Goal: Navigation & Orientation: Find specific page/section

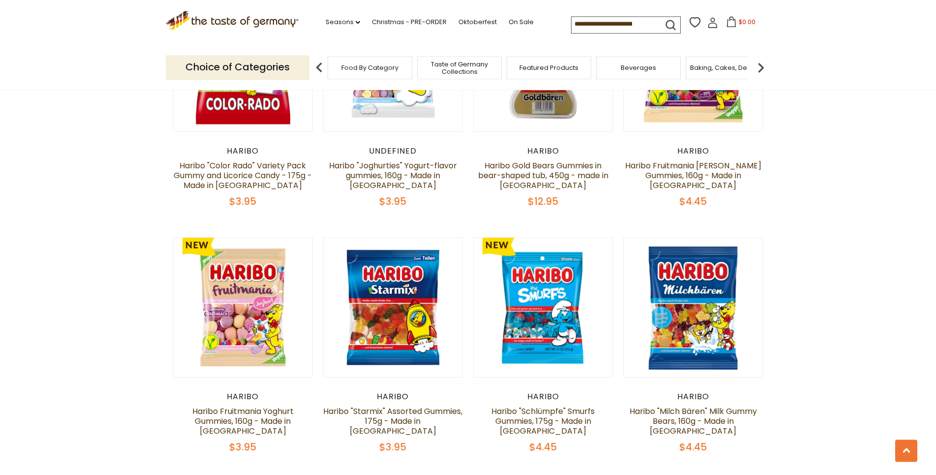
scroll to position [2258, 0]
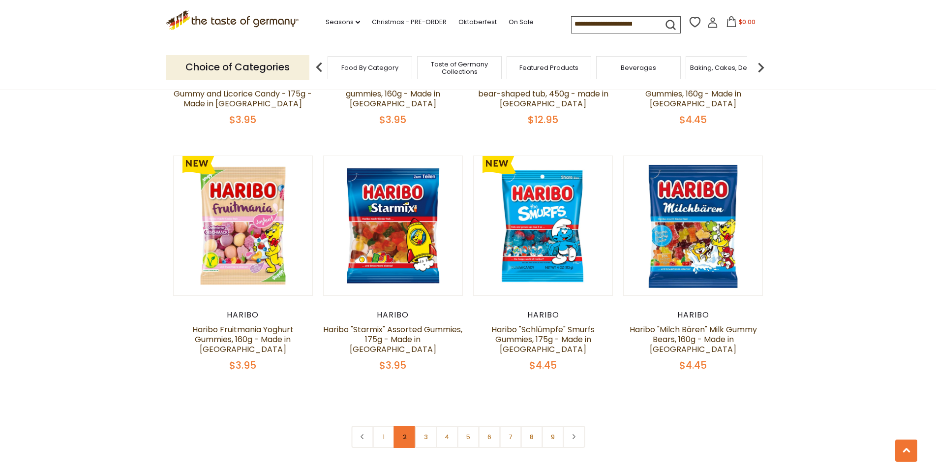
click at [403, 426] on link "2" at bounding box center [405, 437] width 22 height 22
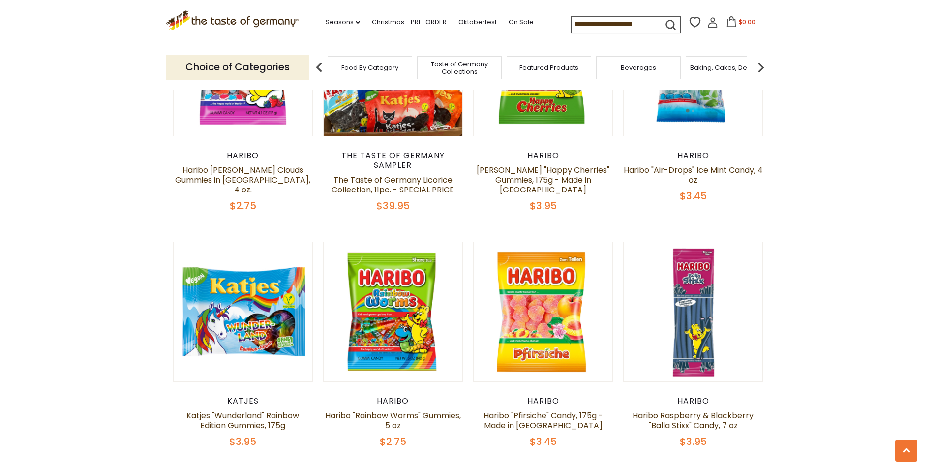
scroll to position [2393, 0]
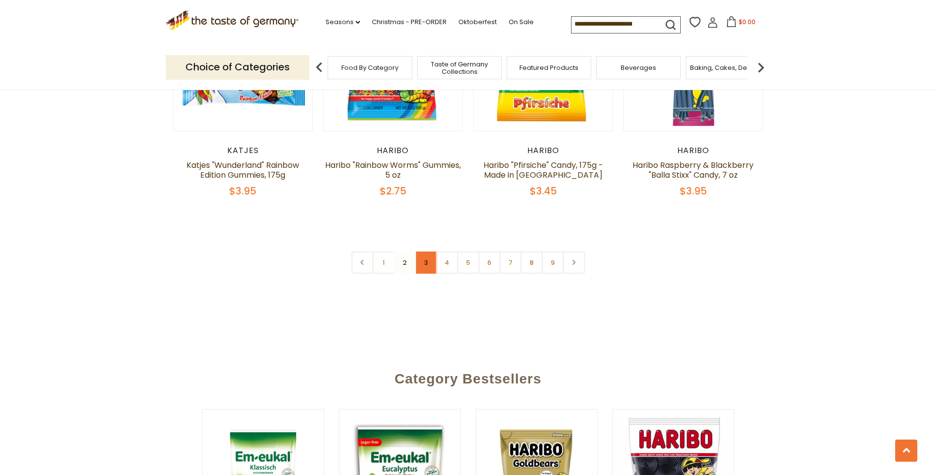
click at [426, 251] on link "3" at bounding box center [426, 262] width 22 height 22
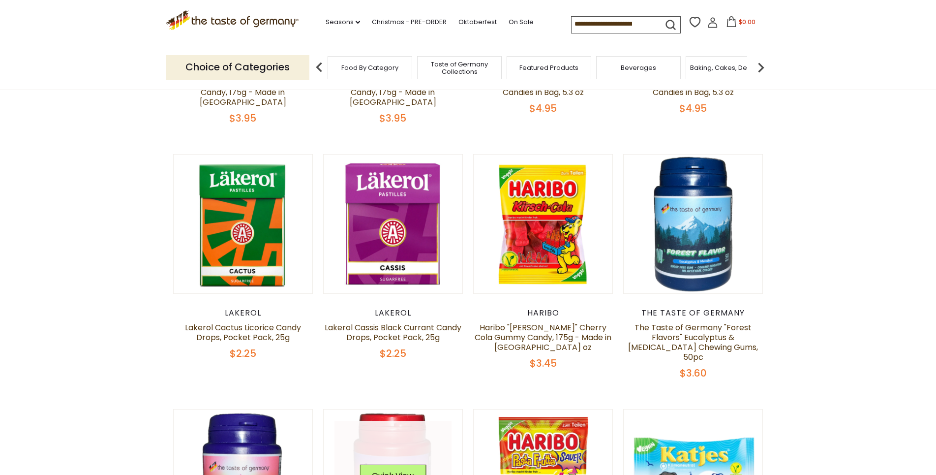
scroll to position [386, 0]
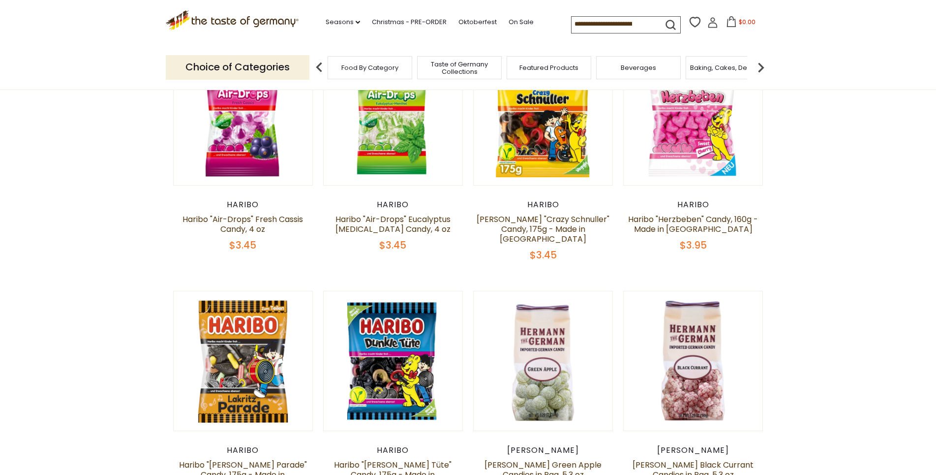
click at [446, 61] on span "Taste of Germany Collections" at bounding box center [459, 68] width 79 height 15
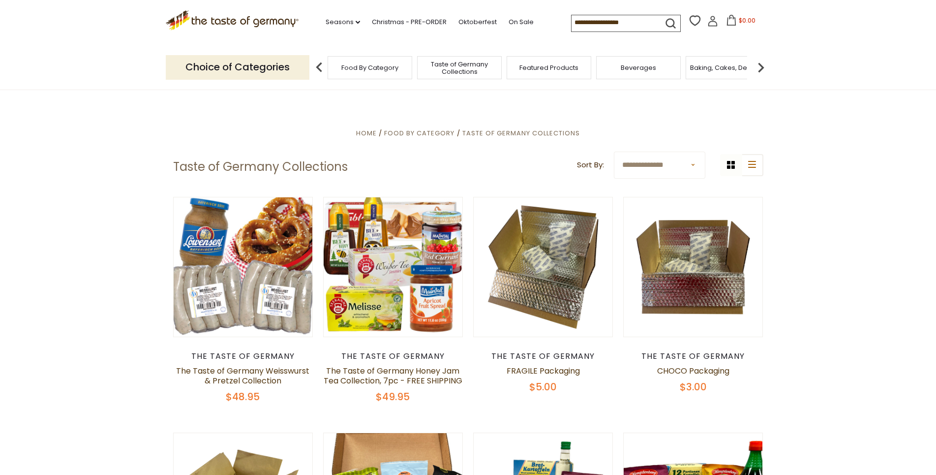
click at [365, 64] on span "Food By Category" at bounding box center [369, 67] width 57 height 7
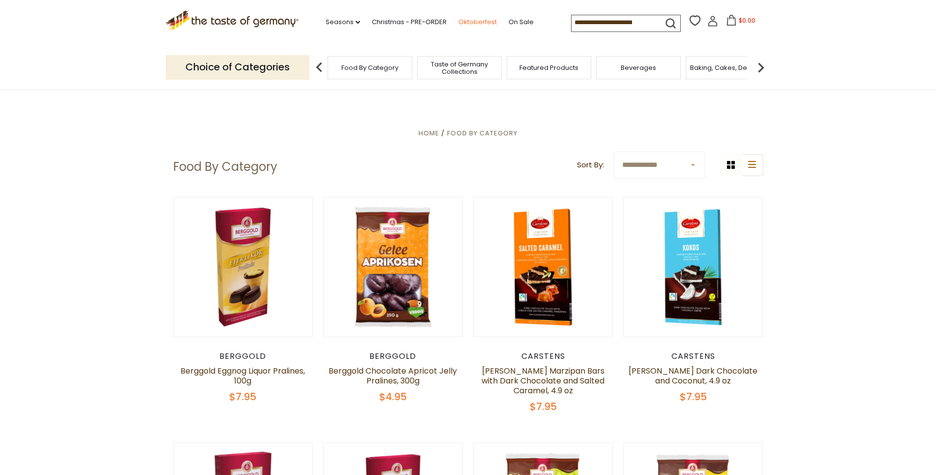
click at [458, 18] on link "Oktoberfest" at bounding box center [477, 22] width 38 height 11
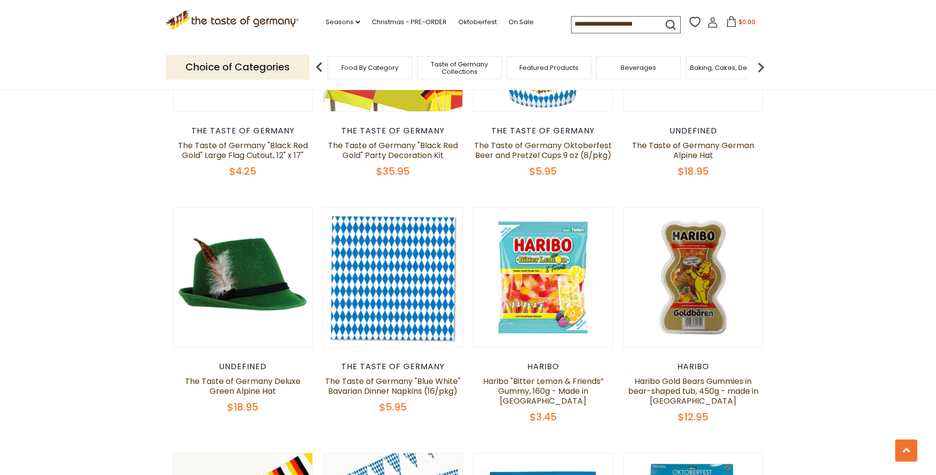
scroll to position [652, 0]
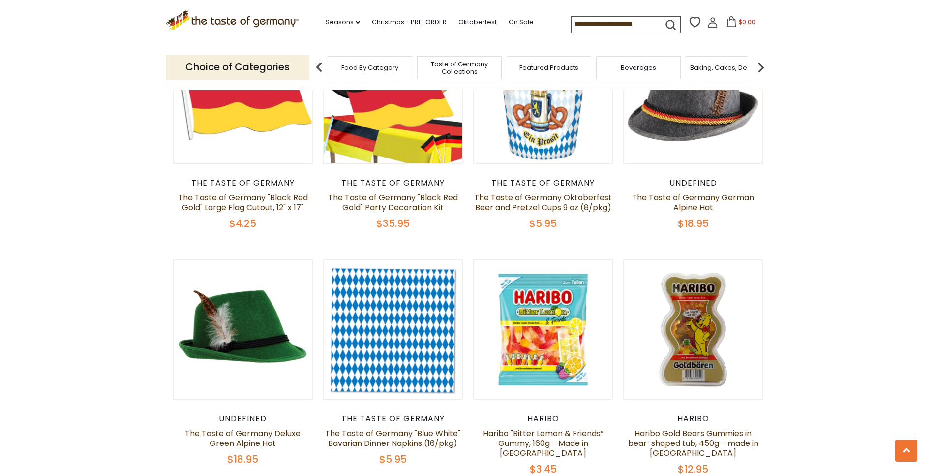
click at [369, 66] on span "Food By Category" at bounding box center [369, 67] width 57 height 7
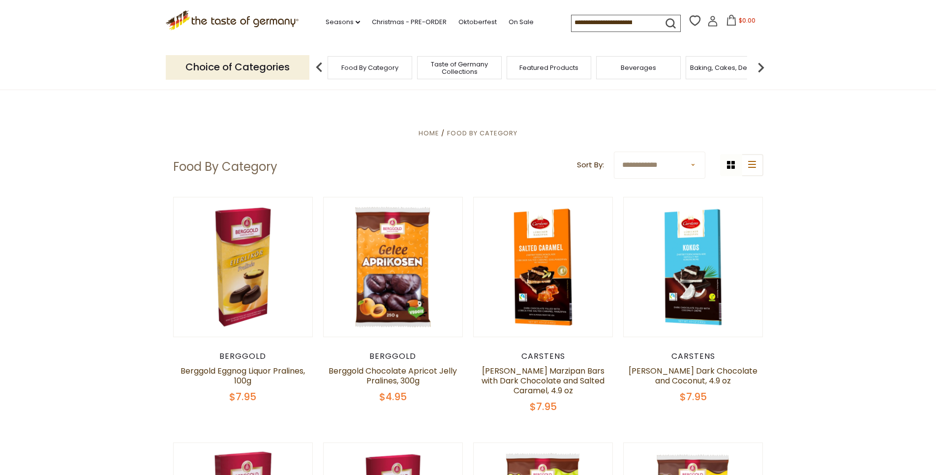
click at [759, 61] on img at bounding box center [761, 68] width 20 height 20
click at [670, 63] on div "Breads" at bounding box center [687, 67] width 85 height 23
click at [689, 68] on span "Breads" at bounding box center [687, 67] width 23 height 7
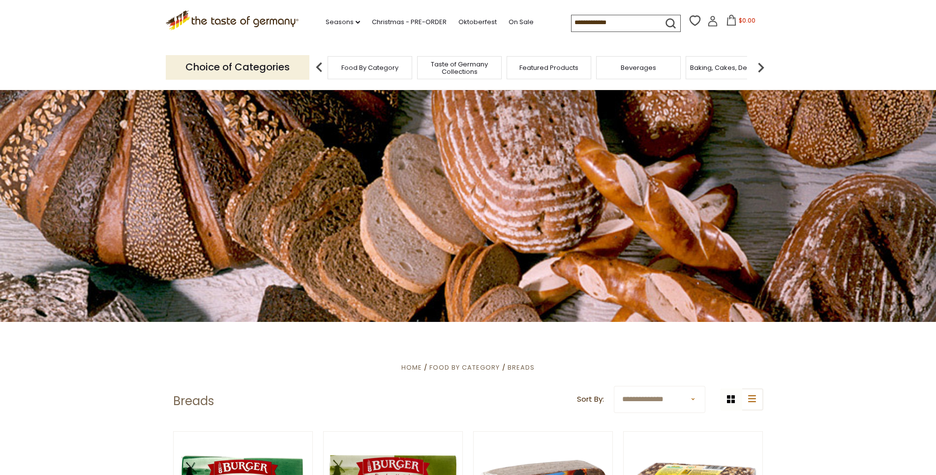
click at [318, 61] on img at bounding box center [319, 68] width 20 height 20
click at [317, 62] on img at bounding box center [319, 68] width 20 height 20
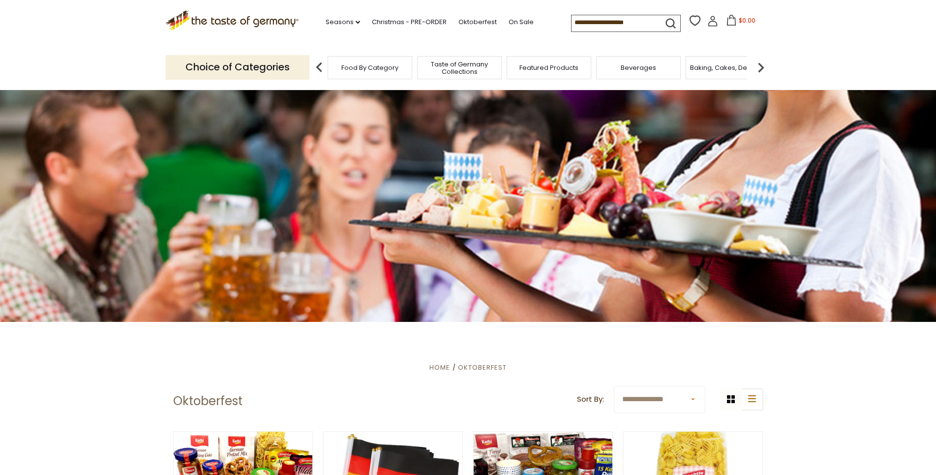
scroll to position [440, 0]
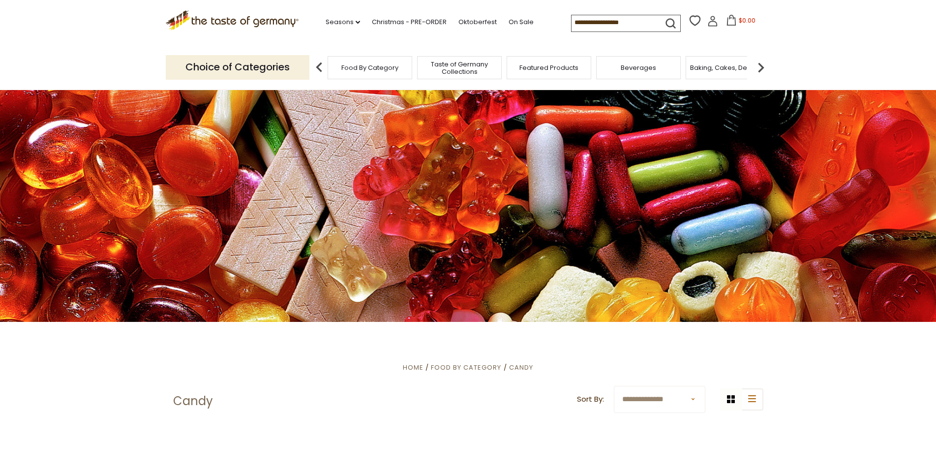
scroll to position [386, 0]
